Goal: Transaction & Acquisition: Purchase product/service

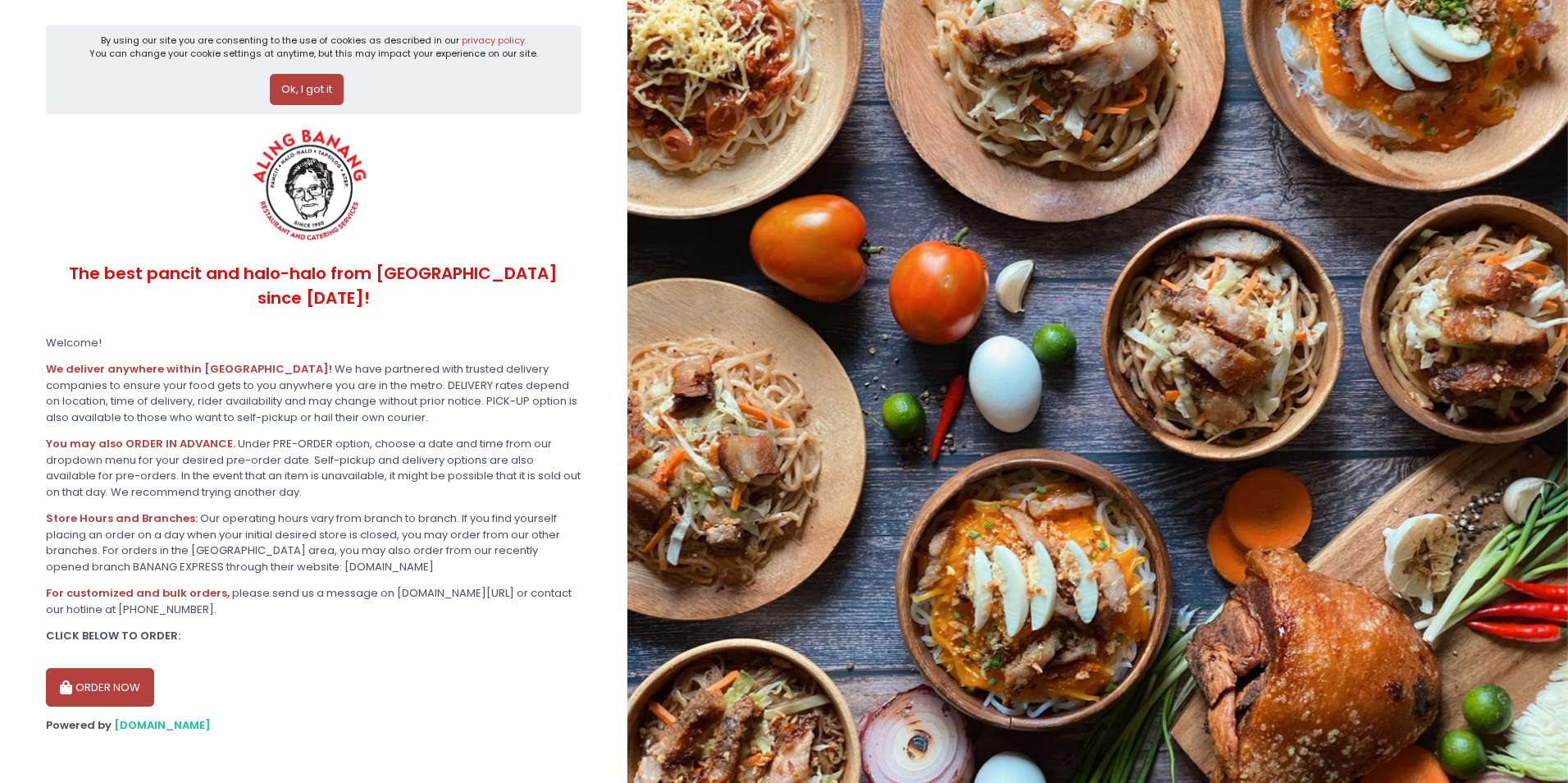
click at [105, 668] on button "ORDER NOW" at bounding box center [99, 688] width 108 height 40
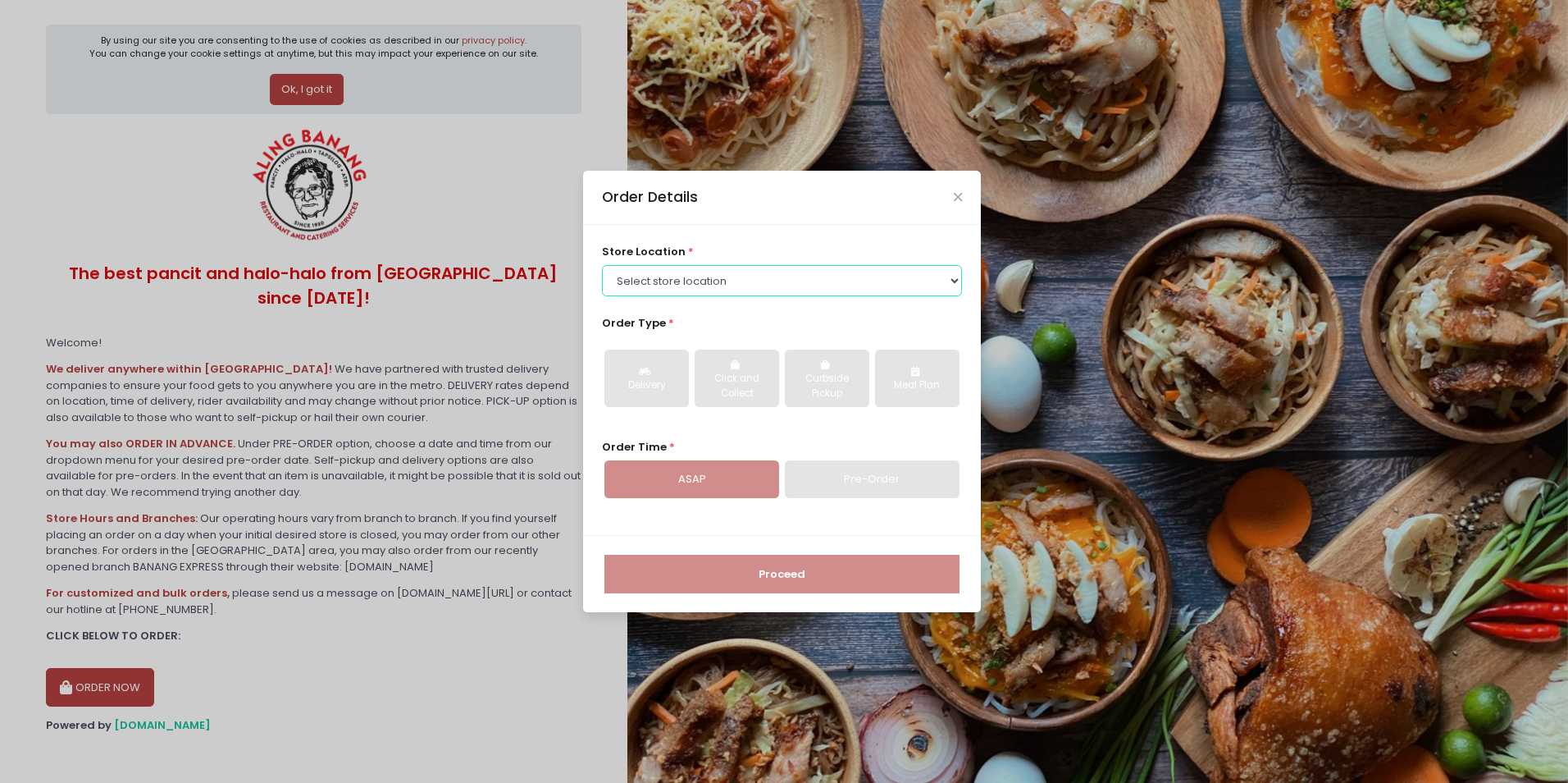
click at [772, 277] on select "Select store location ALING [GEOGRAPHIC_DATA] - [GEOGRAPHIC_DATA] [GEOGRAPHIC_D…" at bounding box center [782, 281] width 361 height 31
select select "614aec22e4942a4c99b403a1"
click at [602, 265] on select "Select store location ALING [GEOGRAPHIC_DATA] - [GEOGRAPHIC_DATA] [GEOGRAPHIC_D…" at bounding box center [782, 281] width 361 height 31
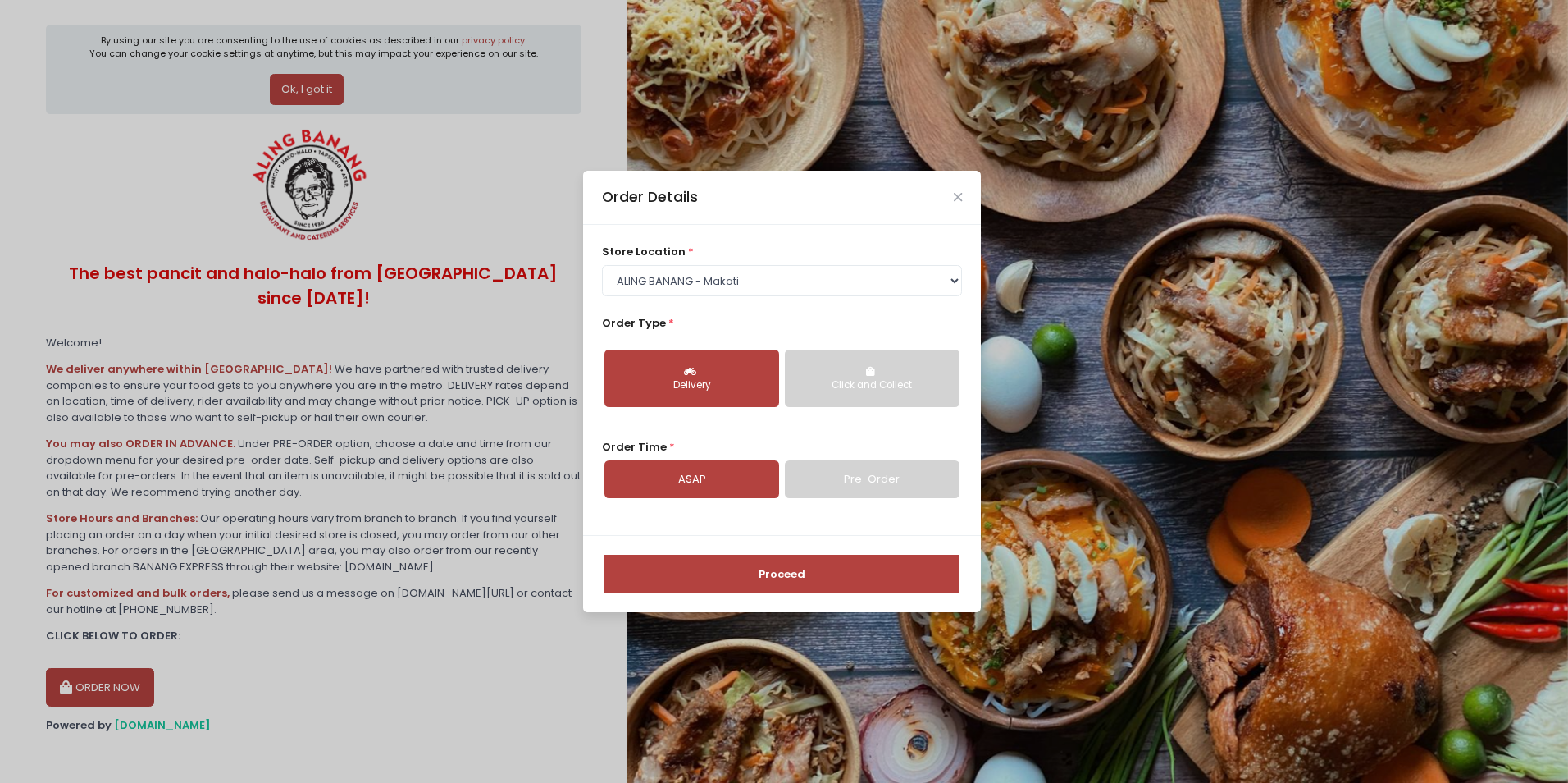
click at [723, 389] on div "Delivery" at bounding box center [692, 386] width 152 height 15
click at [701, 476] on link "ASAP" at bounding box center [692, 480] width 174 height 38
click at [733, 580] on button "Proceed" at bounding box center [782, 574] width 355 height 40
